Goal: Task Accomplishment & Management: Complete application form

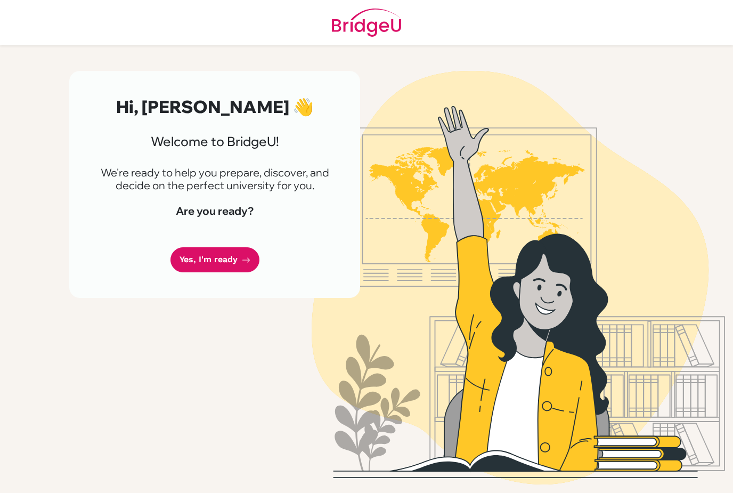
click at [235, 262] on link "Yes, I'm ready" at bounding box center [214, 259] width 89 height 25
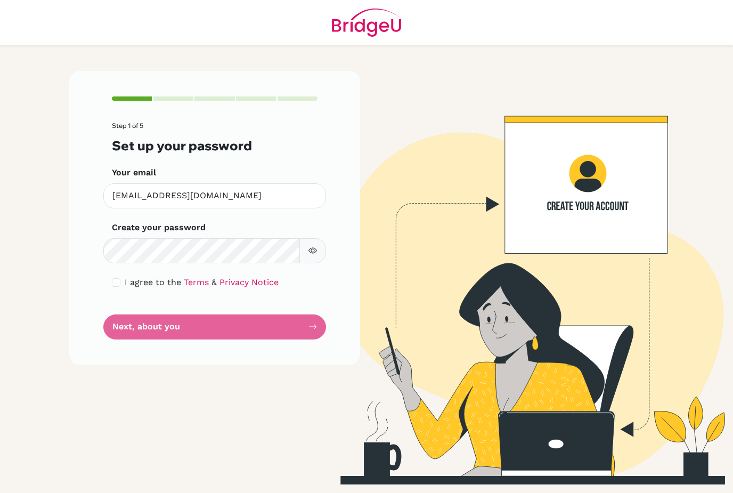
scroll to position [34, 0]
click at [82, 245] on div "Step 1 of 5 Set up your password Your email [EMAIL_ADDRESS][DOMAIN_NAME] Invali…" at bounding box center [214, 217] width 291 height 293
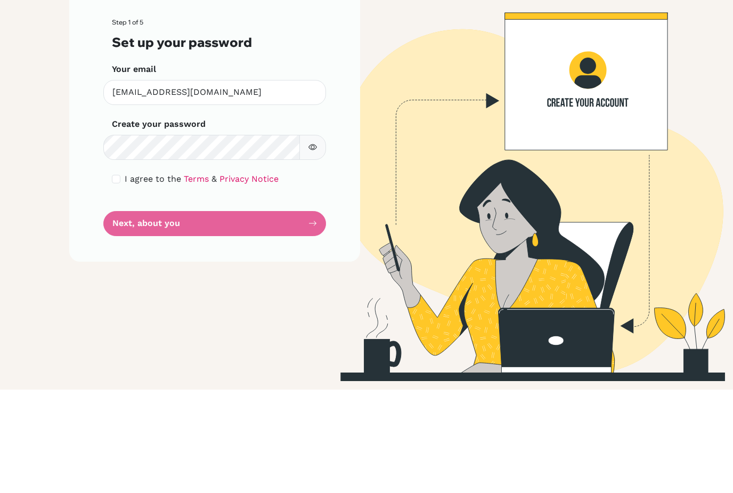
click at [264, 195] on form "Step 1 of 5 Set up your password Your email [EMAIL_ADDRESS][DOMAIN_NAME] Invali…" at bounding box center [215, 230] width 206 height 217
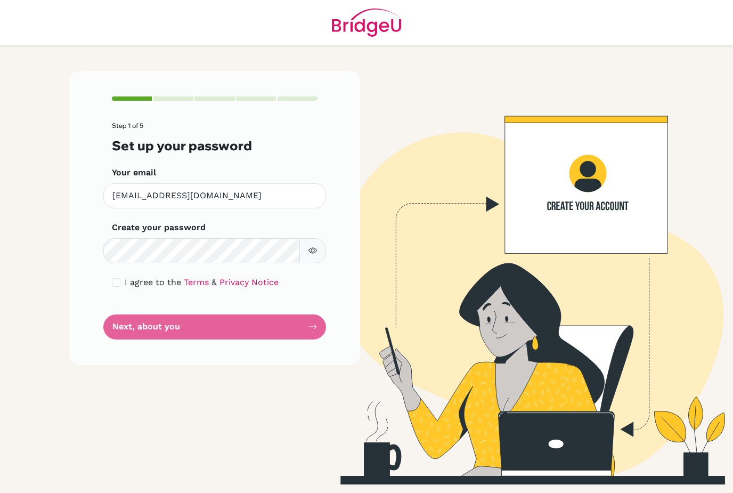
click at [308, 238] on button "button" at bounding box center [312, 250] width 27 height 25
click at [310, 289] on form "Step 1 of 5 Set up your password Your email [EMAIL_ADDRESS][DOMAIN_NAME] Invali…" at bounding box center [215, 230] width 206 height 217
click at [308, 289] on form "Step 1 of 5 Set up your password Your email [EMAIL_ADDRESS][DOMAIN_NAME] Invali…" at bounding box center [215, 230] width 206 height 217
click at [119, 278] on input "checkbox" at bounding box center [116, 282] width 9 height 9
checkbox input "true"
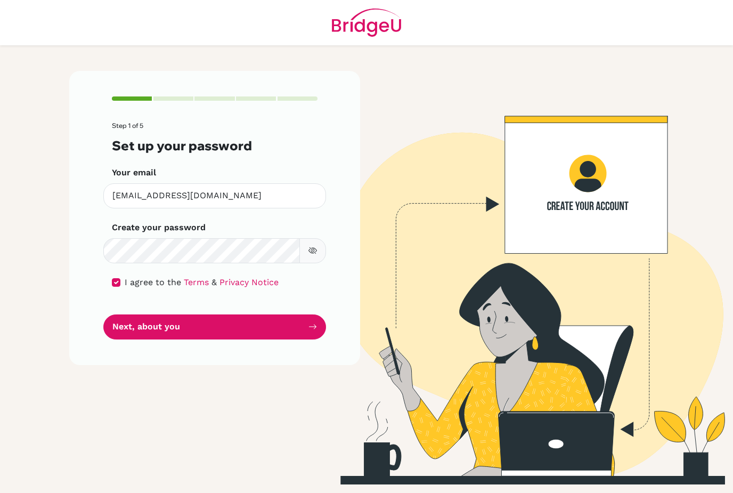
click at [312, 322] on icon "submit" at bounding box center [312, 326] width 9 height 9
